Goal: Information Seeking & Learning: Learn about a topic

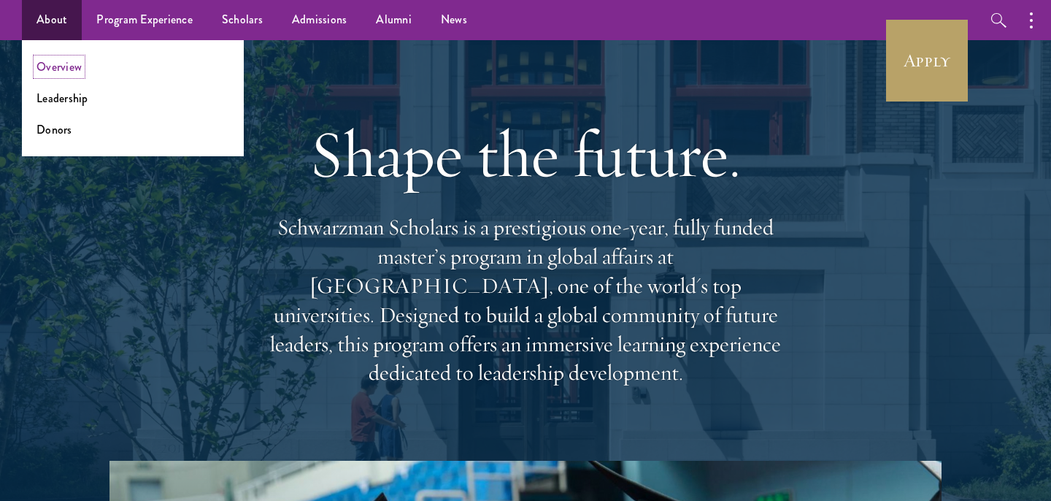
click at [66, 63] on link "Overview" at bounding box center [58, 66] width 45 height 17
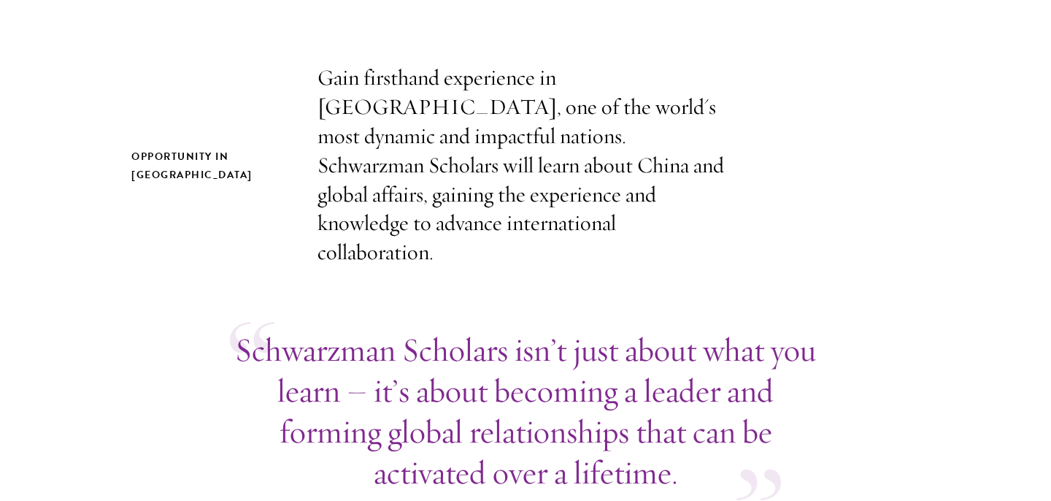
scroll to position [488, 0]
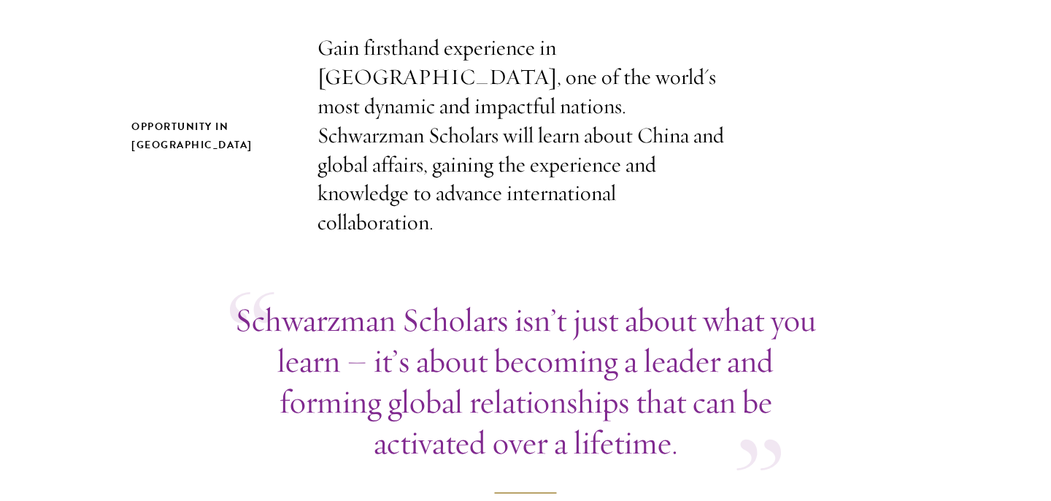
click at [250, 74] on div "Opportunity in China Gain firsthand experience in China, one of the world's mos…" at bounding box center [525, 136] width 788 height 204
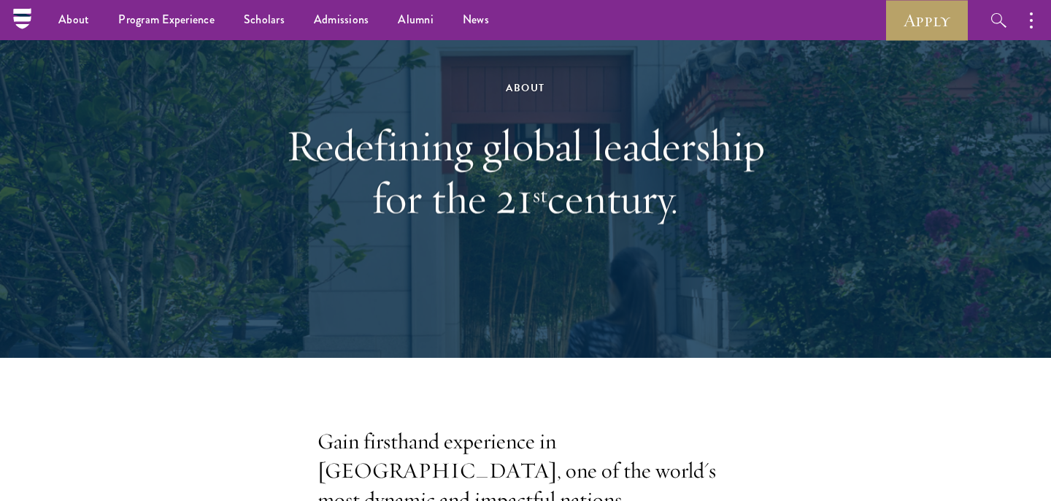
scroll to position [0, 0]
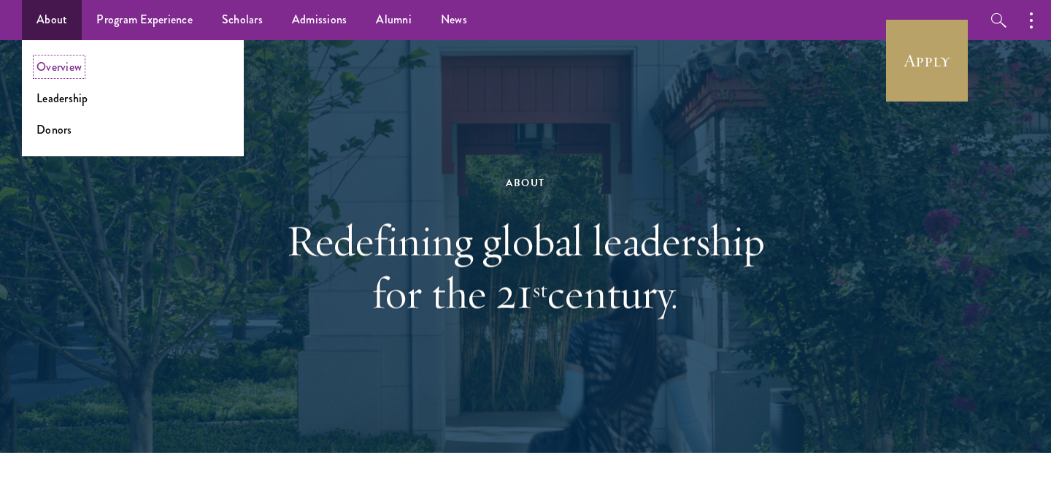
click at [63, 63] on link "Overview" at bounding box center [58, 66] width 45 height 17
